Goal: Information Seeking & Learning: Check status

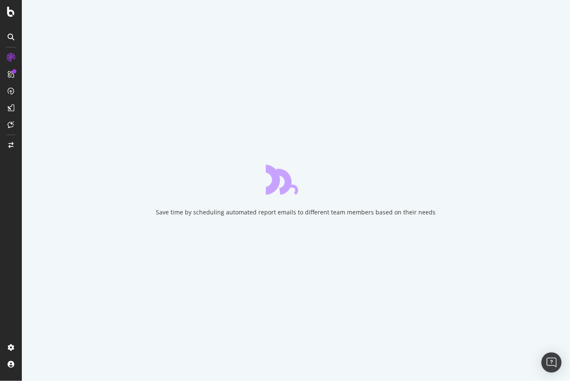
click at [196, 298] on div "Save time by scheduling automated report emails to different team members based…" at bounding box center [296, 190] width 548 height 381
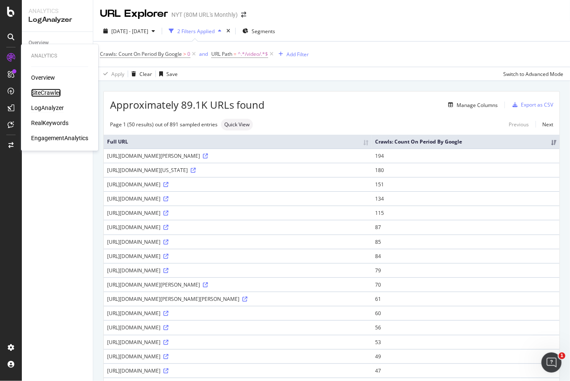
click at [39, 92] on div "SiteCrawler" at bounding box center [46, 93] width 30 height 8
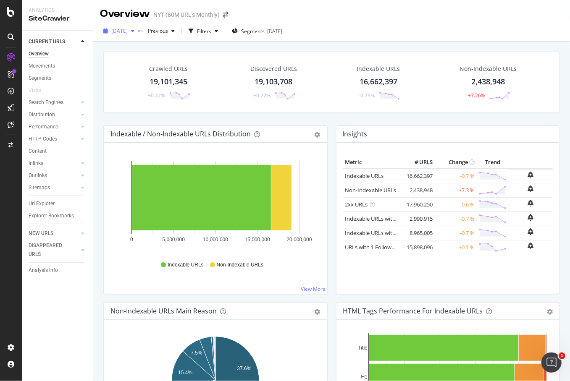
click at [128, 32] on span "[DATE]" at bounding box center [119, 30] width 16 height 7
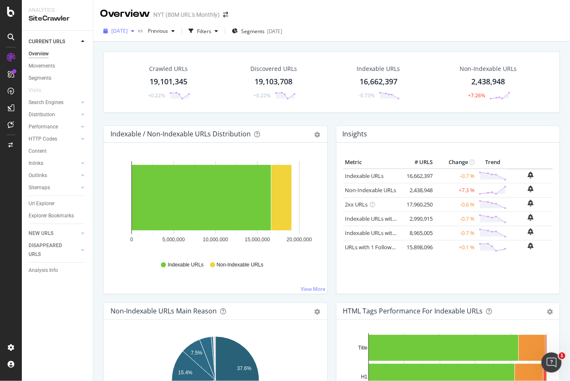
click at [128, 33] on span "[DATE]" at bounding box center [119, 30] width 16 height 7
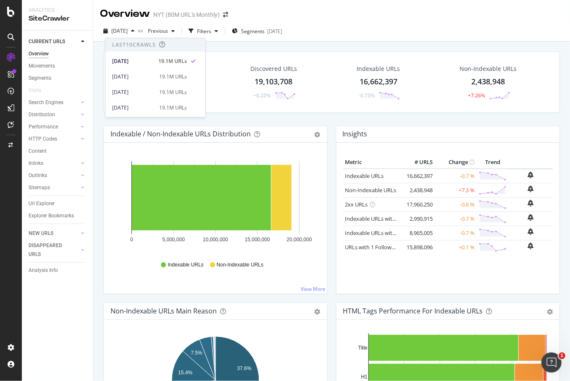
click at [49, 139] on div "HTTP Codes" at bounding box center [43, 139] width 29 height 9
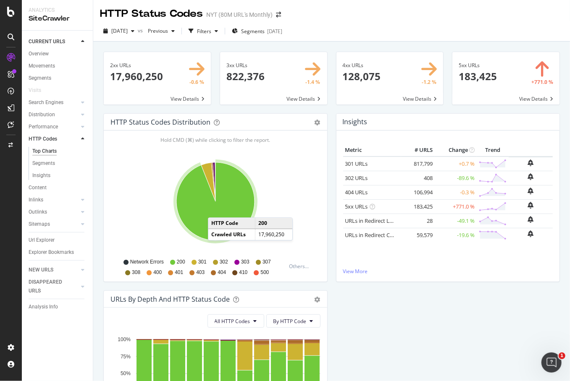
click at [505, 85] on span at bounding box center [505, 78] width 107 height 52
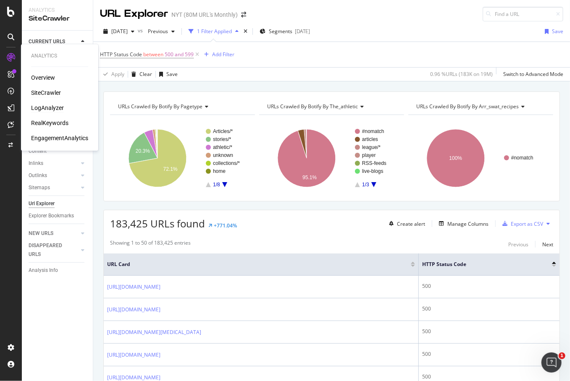
click at [50, 107] on div "LogAnalyzer" at bounding box center [47, 108] width 33 height 8
